Goal: Task Accomplishment & Management: Manage account settings

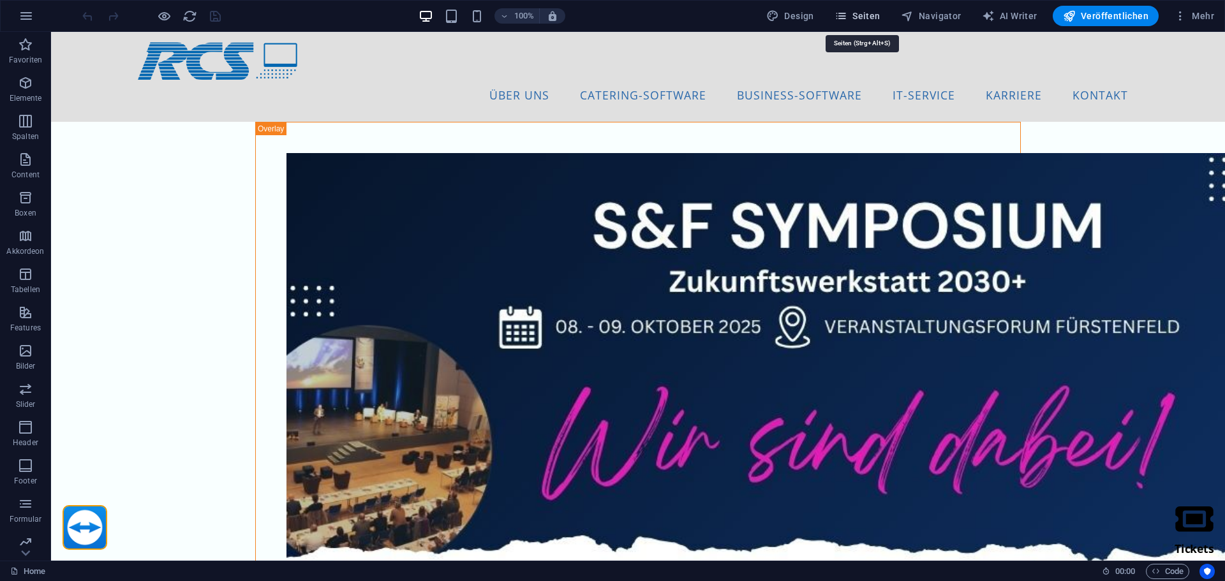
click at [857, 13] on span "Seiten" at bounding box center [857, 16] width 46 height 13
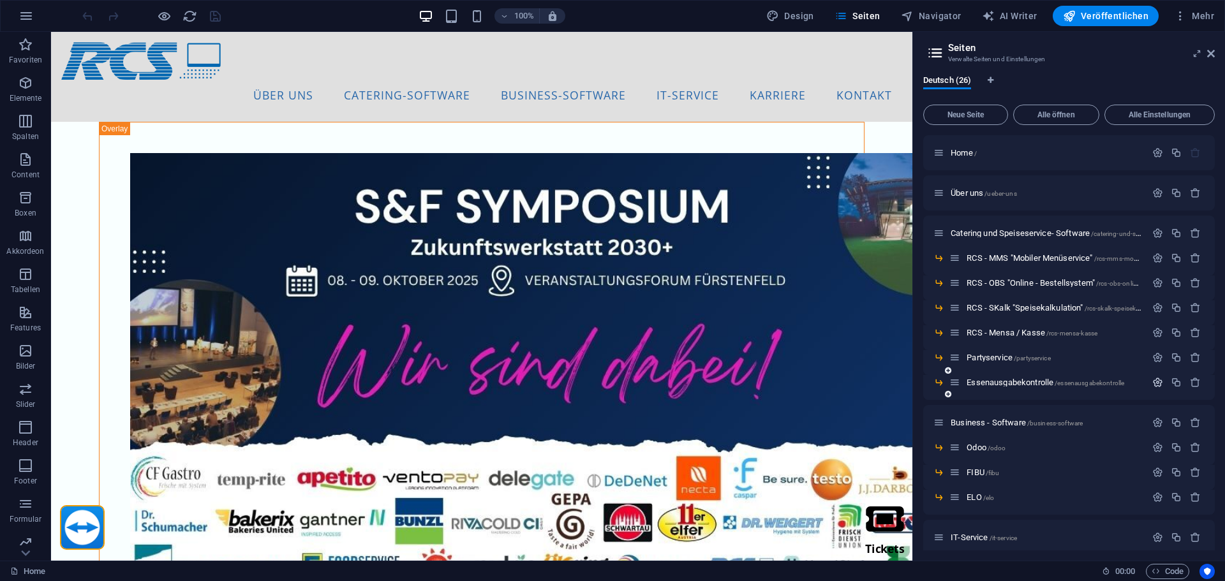
click at [1159, 383] on icon "button" at bounding box center [1157, 382] width 11 height 11
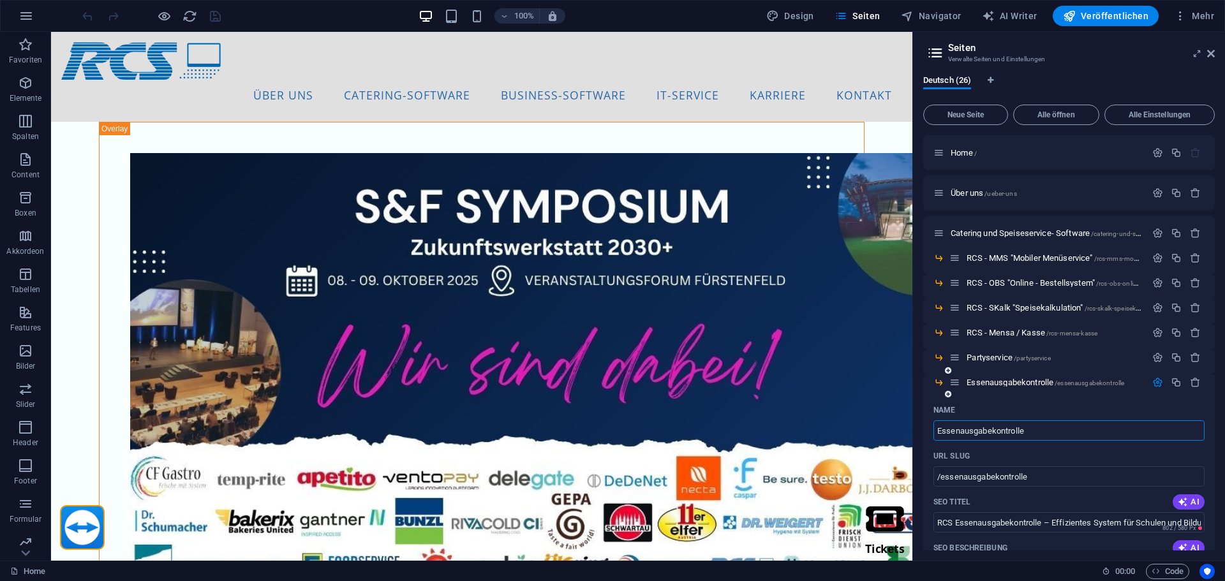
click at [939, 431] on input "Essenausgabekontrolle" at bounding box center [1068, 430] width 271 height 20
type input "RCS Essenausgabekontrolle"
type input "/rcs-essenausgabekontrolle"
type input "RCS - EaEssenausgabekontrolle"
type input "/rcs-eessenausgabekontrolle"
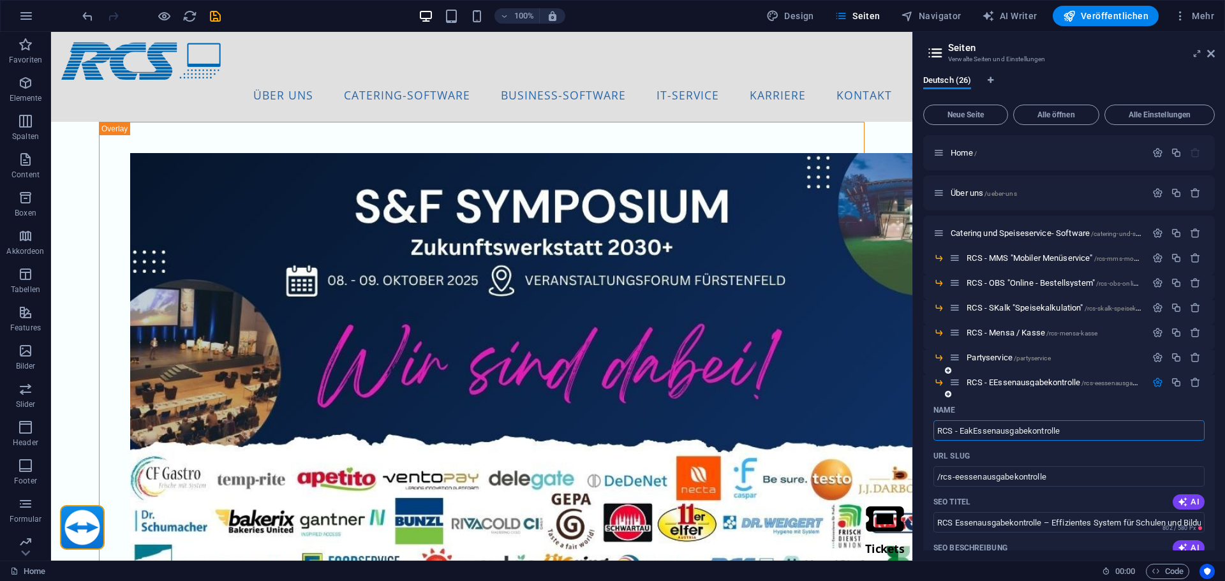
type input "RCS - Eak Essenausgabekontrolle"
type input "/rcs-eakessenausgabekontrolle"
type input "RCS - Eak "Essenausgabekontrolle"
type input "/rcs-eak-essenausgabekontrolle"
click at [1092, 430] on input "RCS - Eak "Essenausgabekontrolle" at bounding box center [1068, 430] width 271 height 20
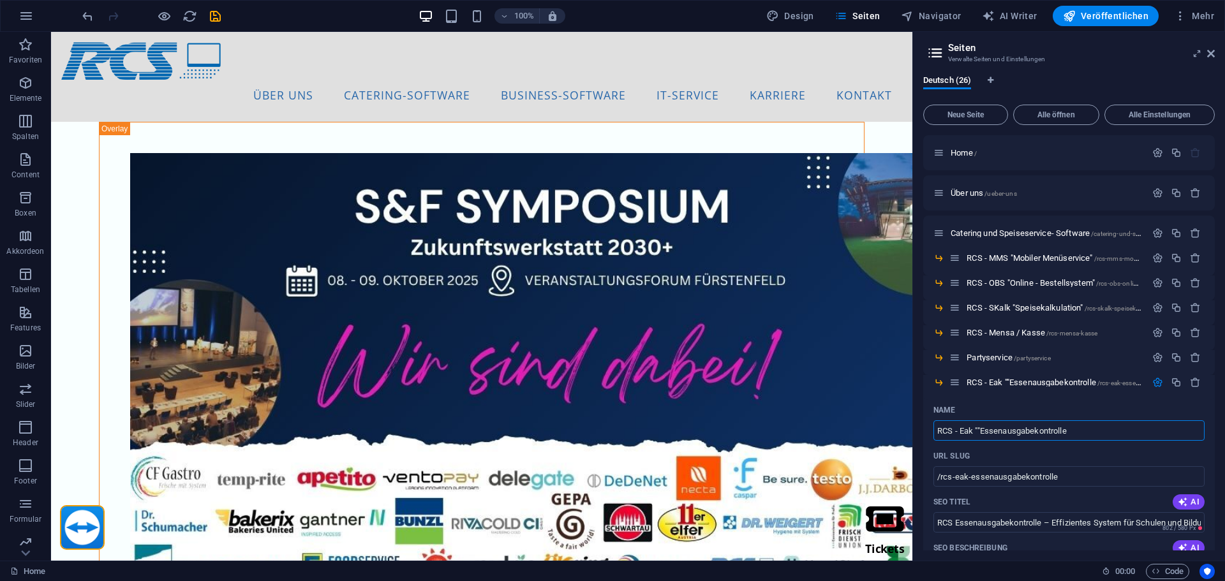
type input "RCS - Eak ""Essenausgabekontrolle"
click at [915, 414] on div "Deutsch (26) Neue Seite Alle öffnen Alle Einstellungen Home / Über uns /ueber-u…" at bounding box center [1069, 313] width 312 height 496
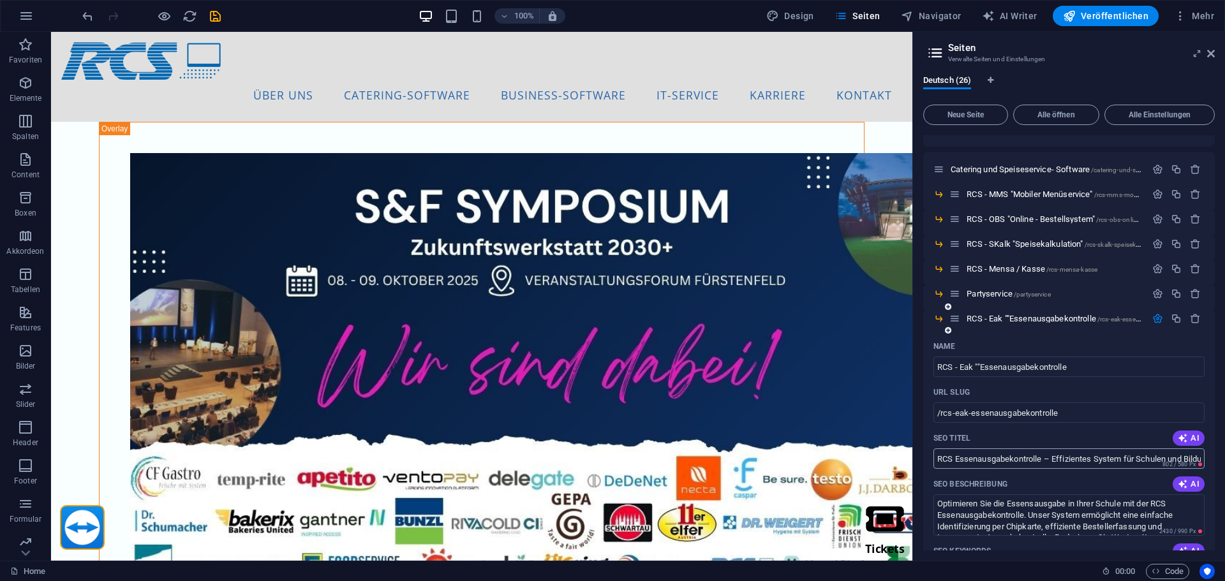
click at [952, 460] on input "RCS Essenausgabekontrolle – Effizientes System für Schulen und Bildungseinricht…" at bounding box center [1068, 458] width 271 height 20
drag, startPoint x: 1137, startPoint y: 399, endPoint x: 878, endPoint y: 365, distance: 261.1
drag, startPoint x: 1041, startPoint y: 457, endPoint x: 930, endPoint y: 461, distance: 111.7
paste input "-Eak "Essenausgabekontrolle""
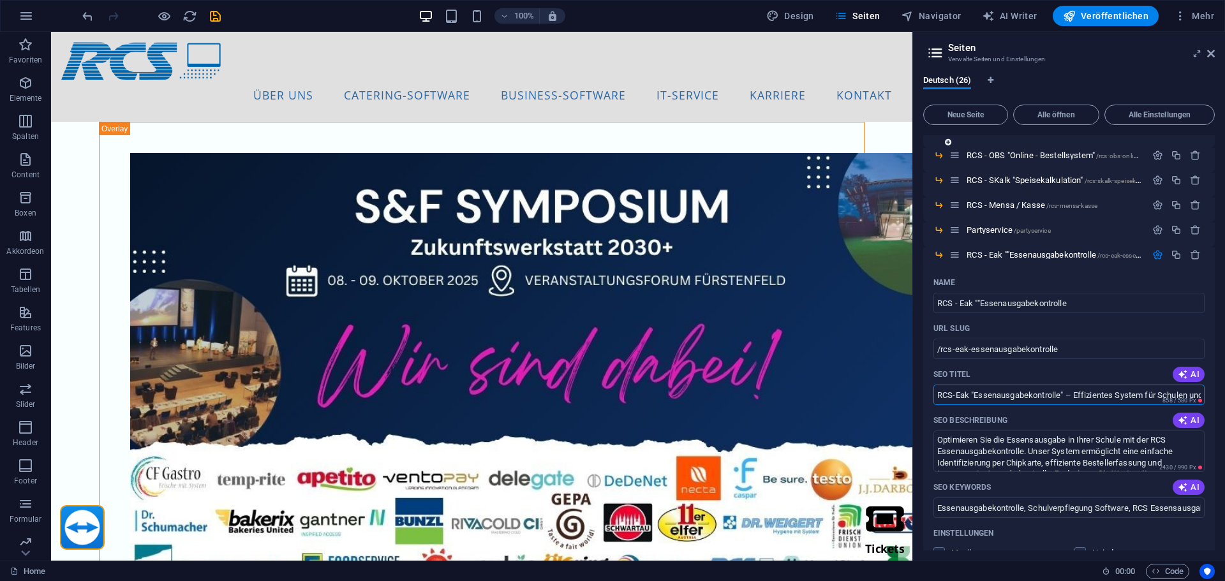
scroll to position [0, 0]
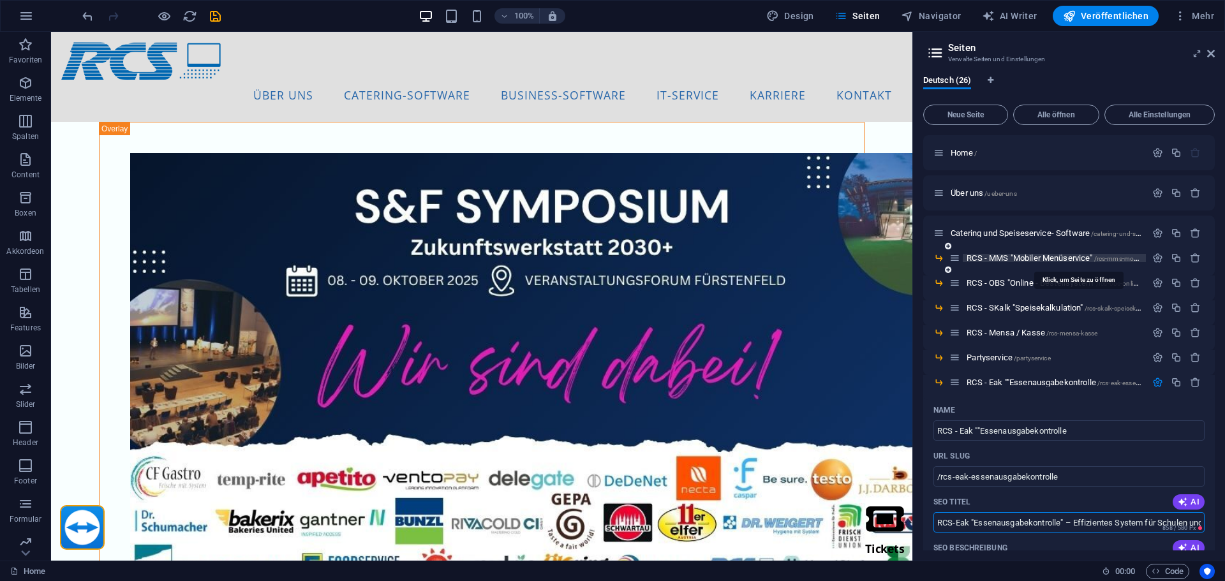
type input "RCS-Eak "Essenausgabekontrolle" – Effizientes System für Schulen und Bildungsei…"
click at [1022, 258] on span "RCS - MMS "Mobiler Menüservice" /rcs-mms-mobiler-menueservice" at bounding box center [1076, 258] width 221 height 10
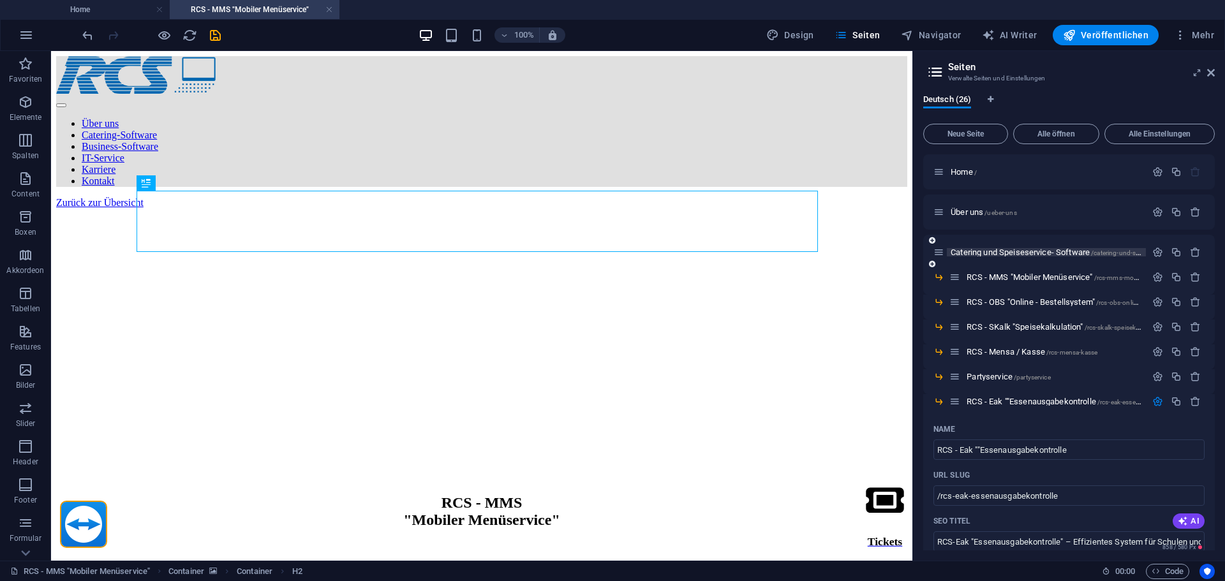
click at [1015, 254] on span "Catering und Speiseservice- Software /catering-und-speiseservice-software" at bounding box center [1073, 252] width 247 height 10
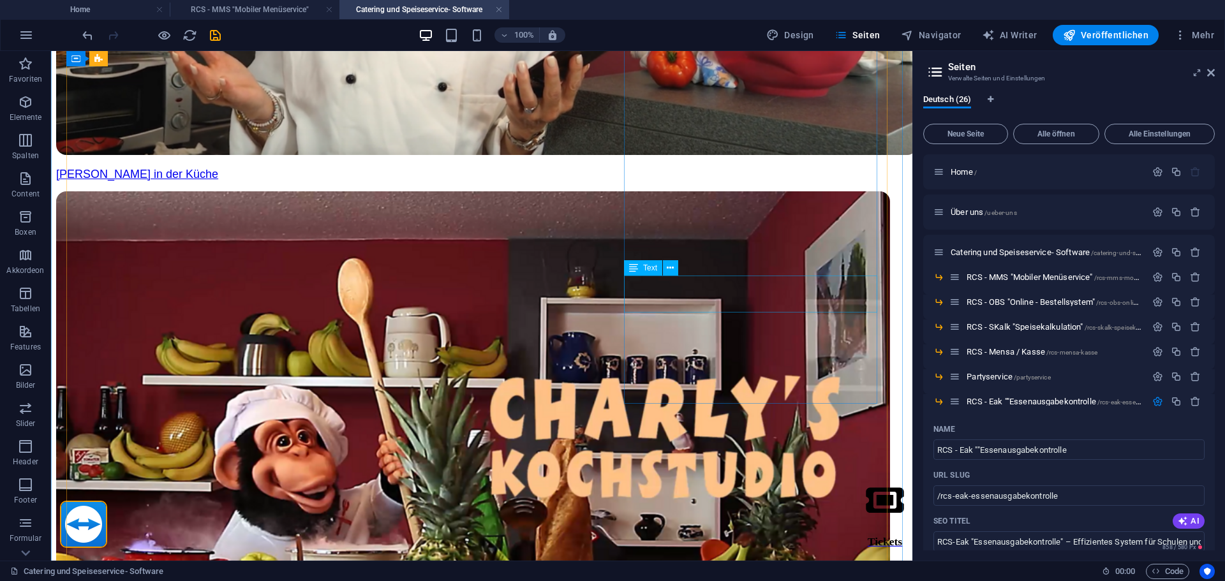
scroll to position [1212, 0]
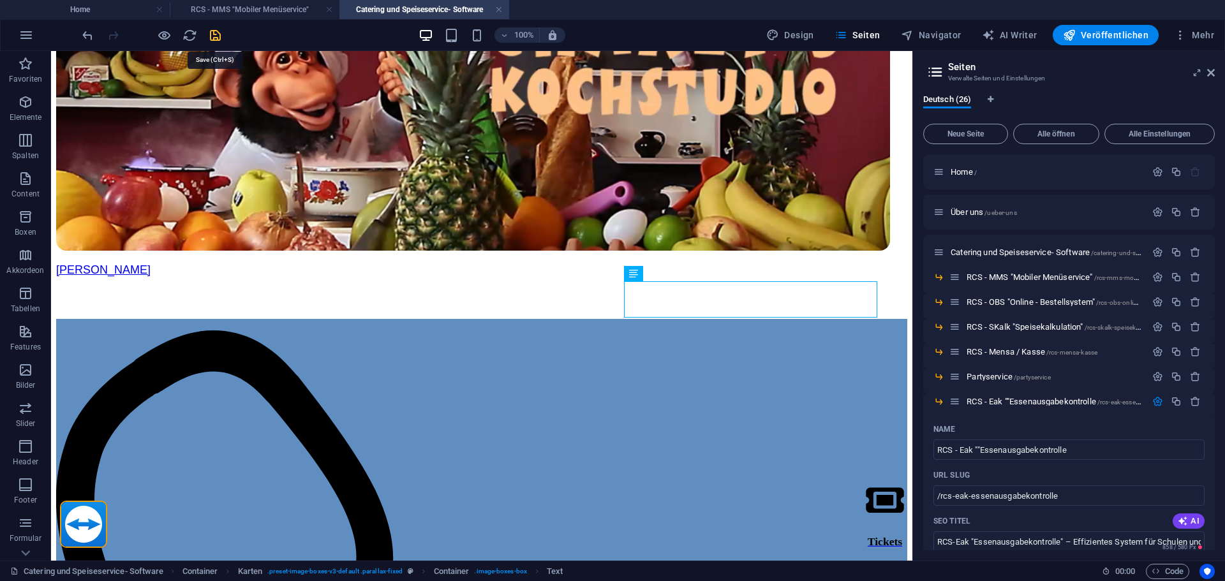
click at [212, 31] on icon "save" at bounding box center [215, 35] width 15 height 15
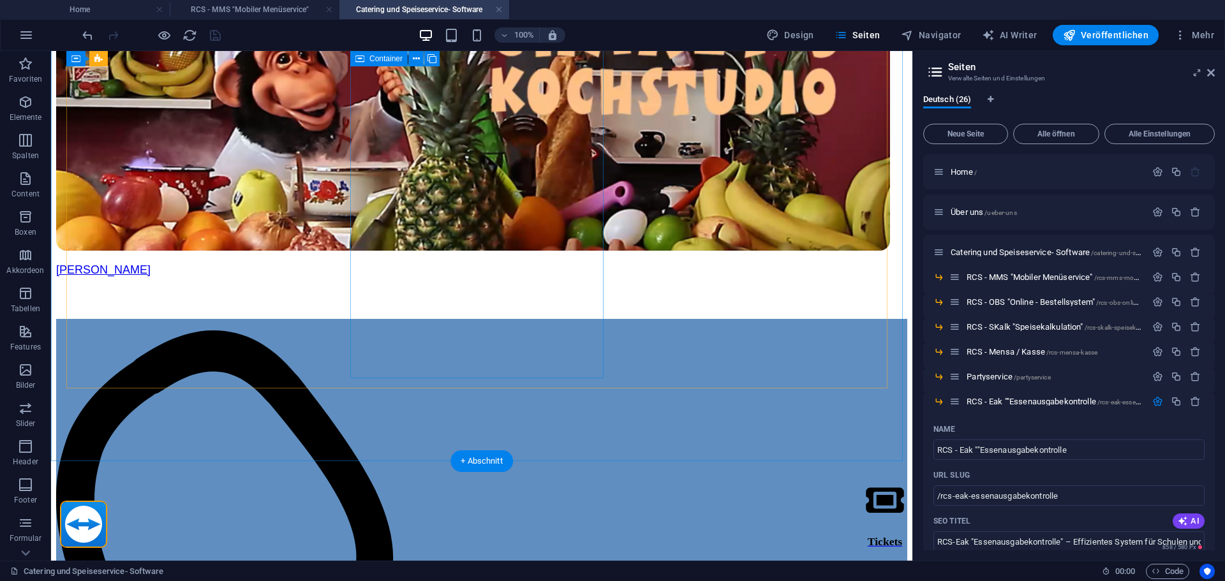
scroll to position [1020, 0]
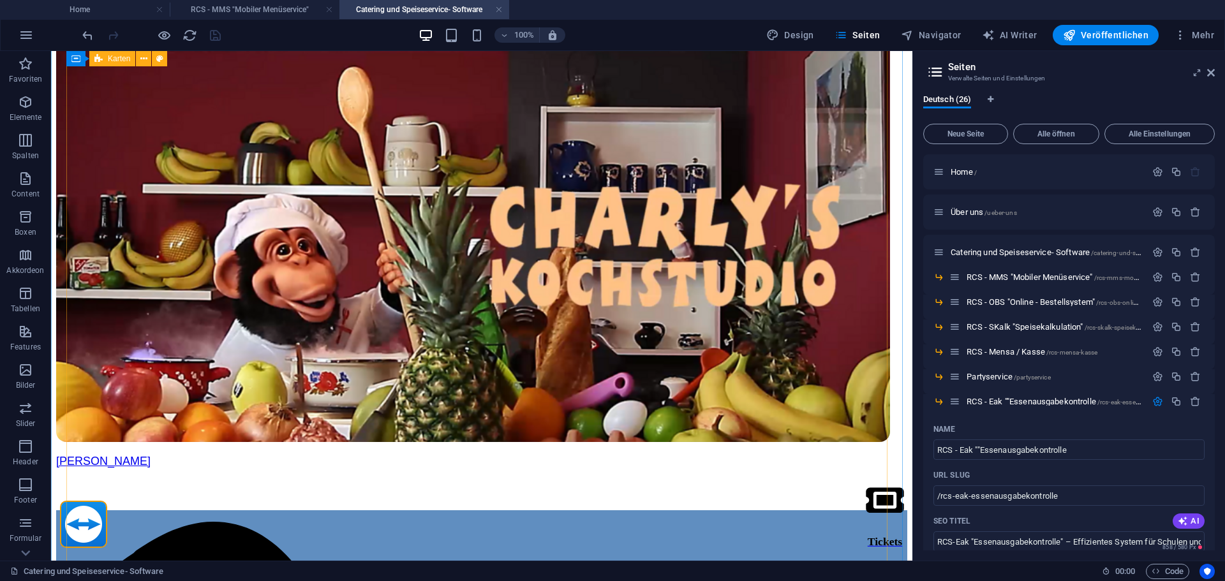
drag, startPoint x: 282, startPoint y: 38, endPoint x: 246, endPoint y: 10, distance: 45.0
click at [282, 38] on div "100% Design Seiten Navigator AI Writer Veröffentlichen Mehr" at bounding box center [649, 35] width 1139 height 20
click at [1010, 397] on span "RCS - Eak ""Essenausgabekontrolle /rcs-eak-essenausgabekontrolle" at bounding box center [1077, 402] width 223 height 10
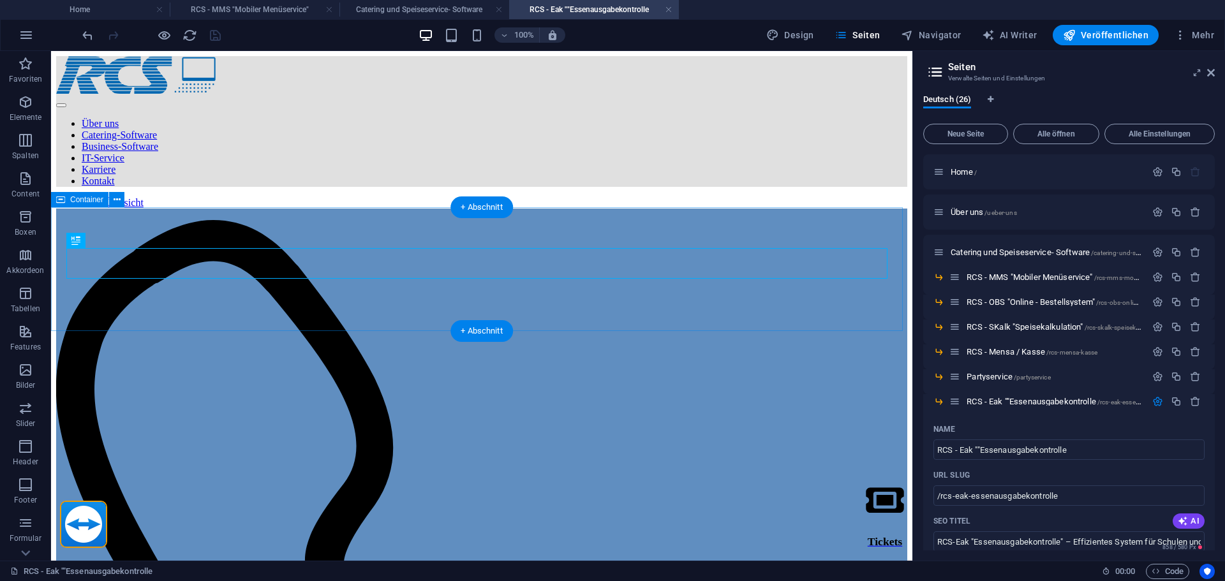
scroll to position [0, 0]
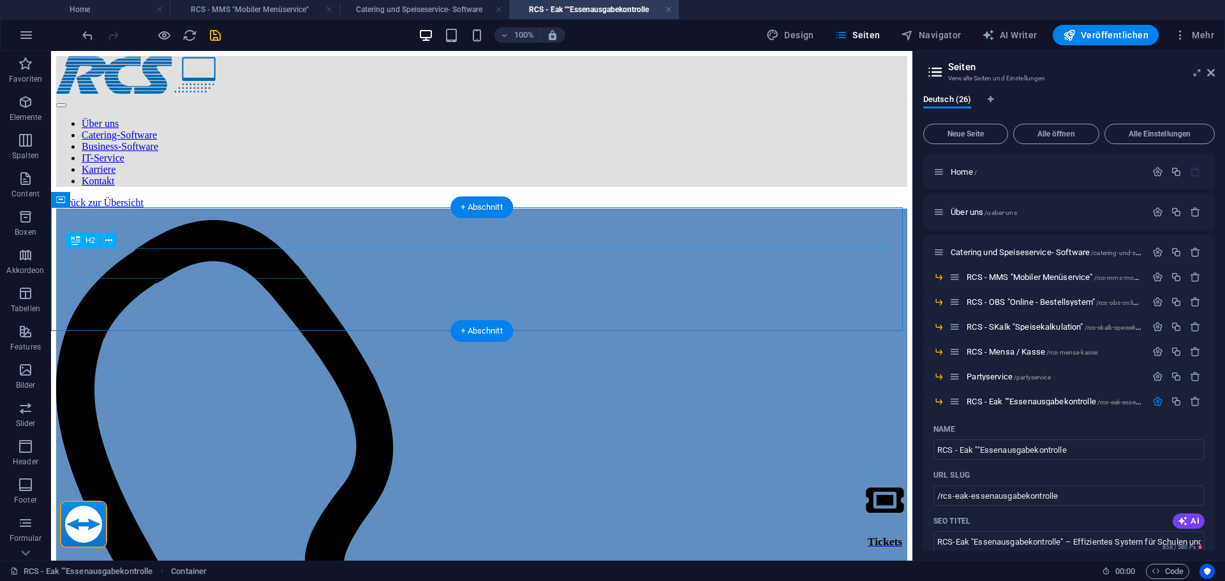
drag, startPoint x: 355, startPoint y: 260, endPoint x: 131, endPoint y: 260, distance: 223.9
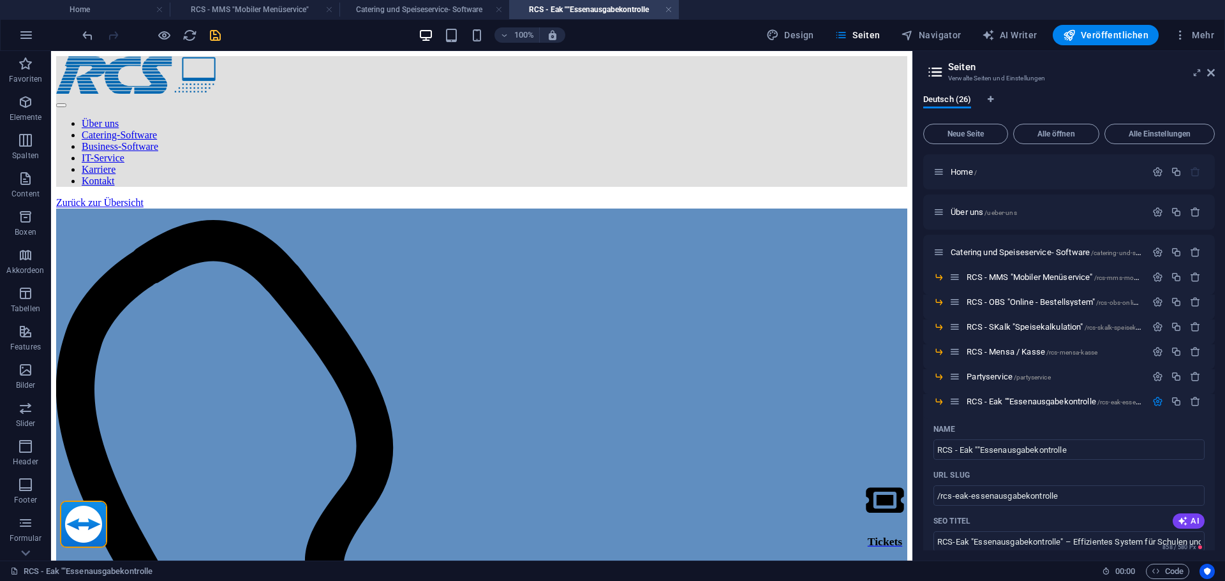
drag, startPoint x: 214, startPoint y: 34, endPoint x: 208, endPoint y: 139, distance: 105.4
click at [214, 34] on icon "save" at bounding box center [215, 35] width 15 height 15
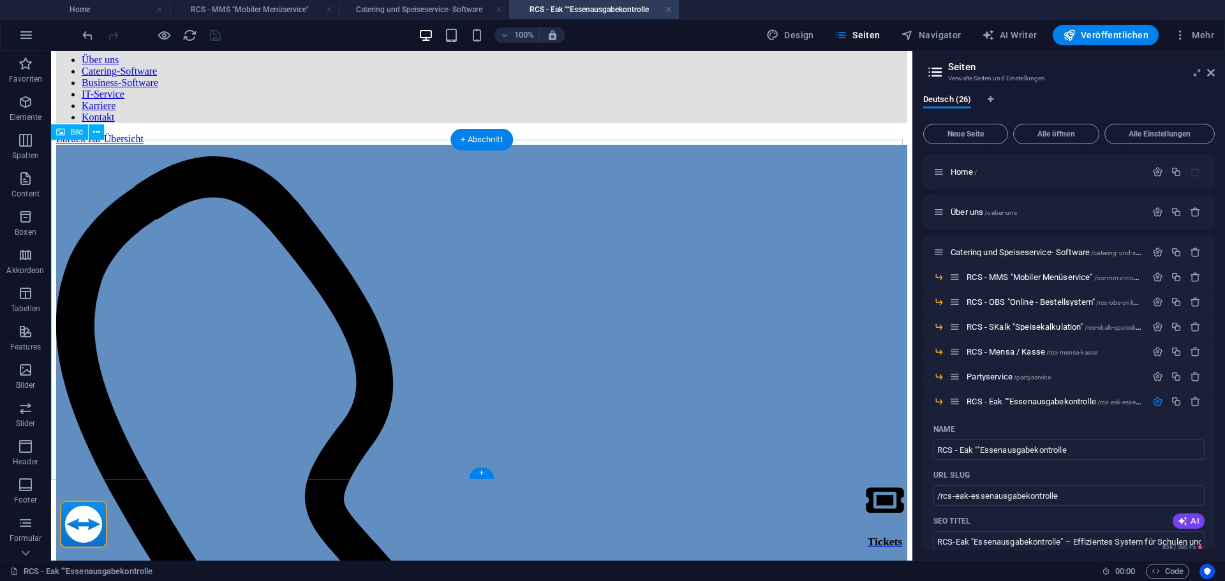
scroll to position [191, 0]
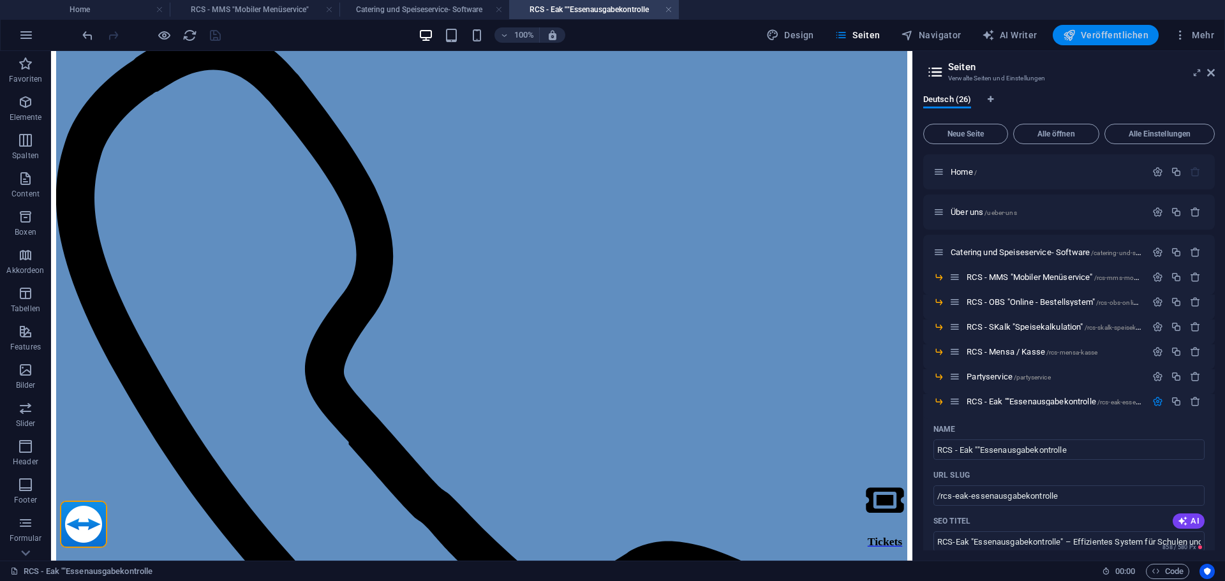
click at [1108, 34] on span "Veröffentlichen" at bounding box center [1105, 35] width 85 height 13
